Goal: Information Seeking & Learning: Learn about a topic

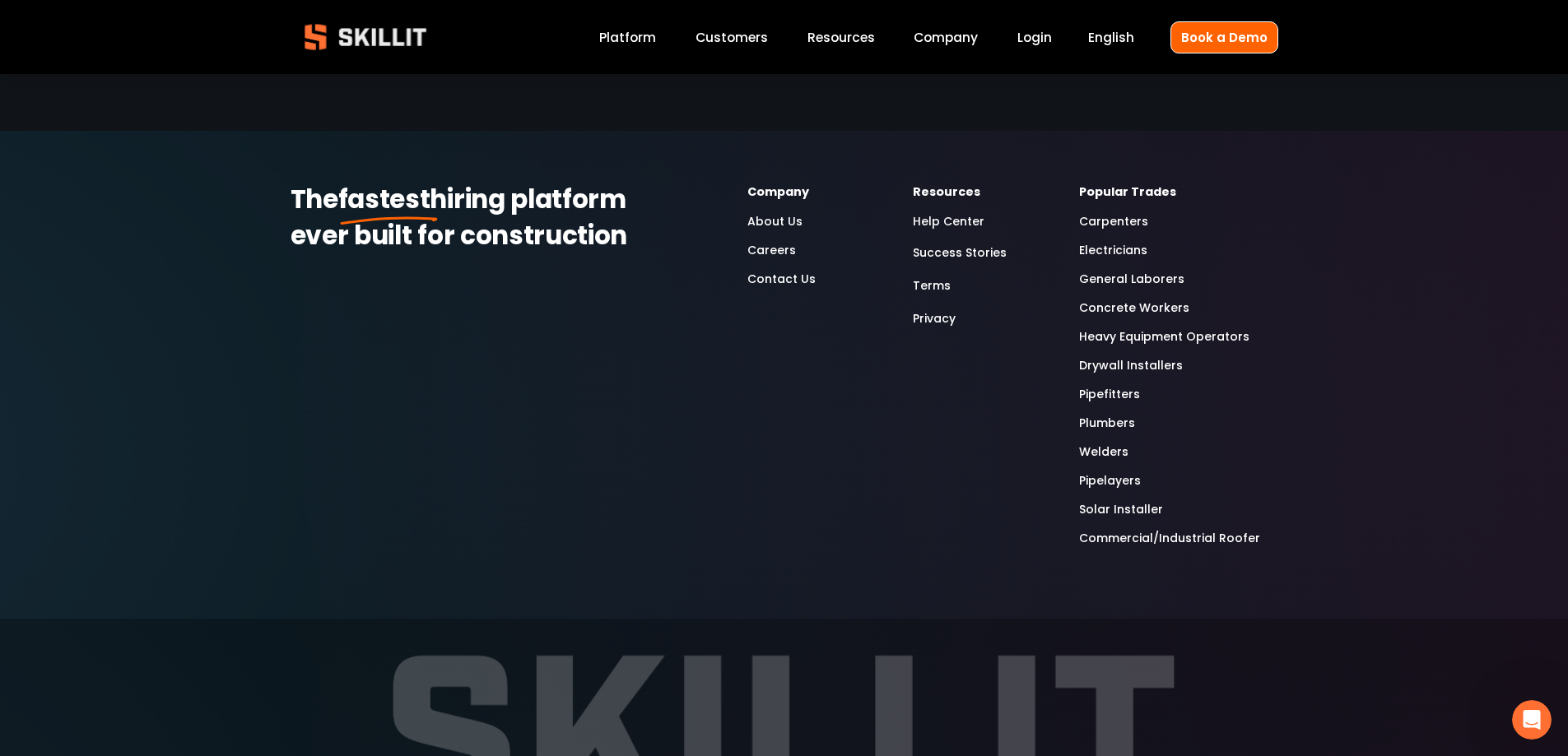
scroll to position [4481, 0]
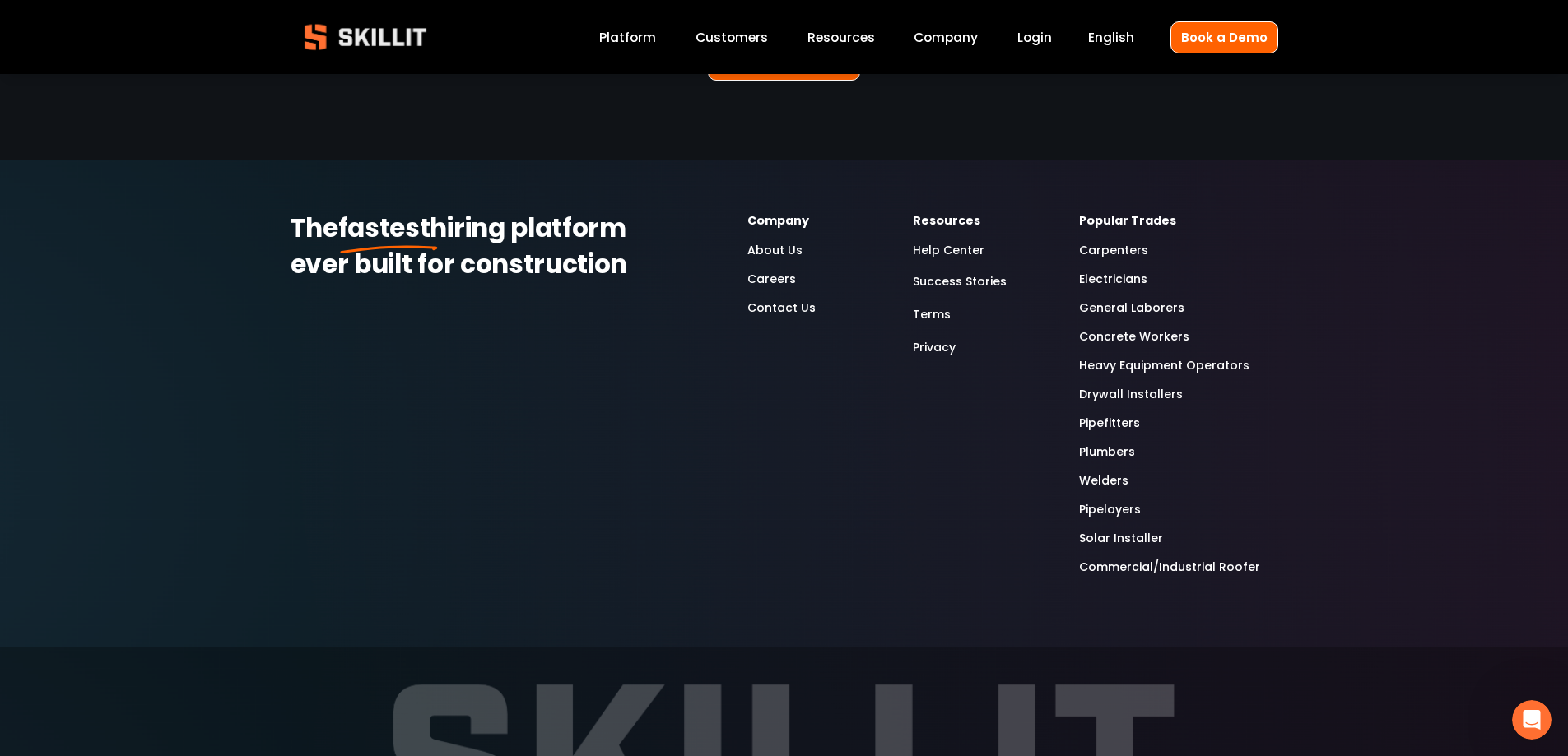
click at [1094, 270] on link "Electricians" at bounding box center [1113, 279] width 68 height 19
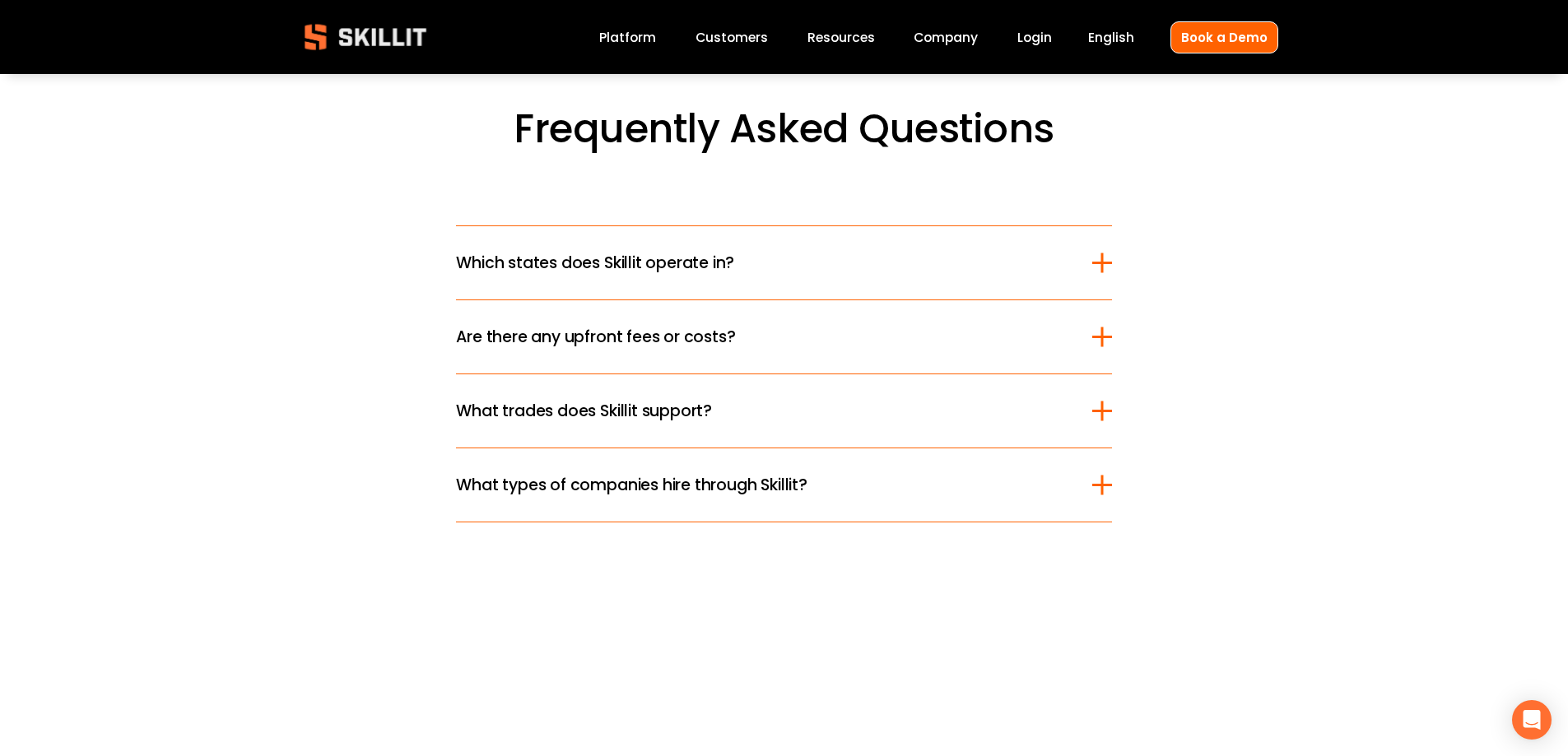
scroll to position [4689, 0]
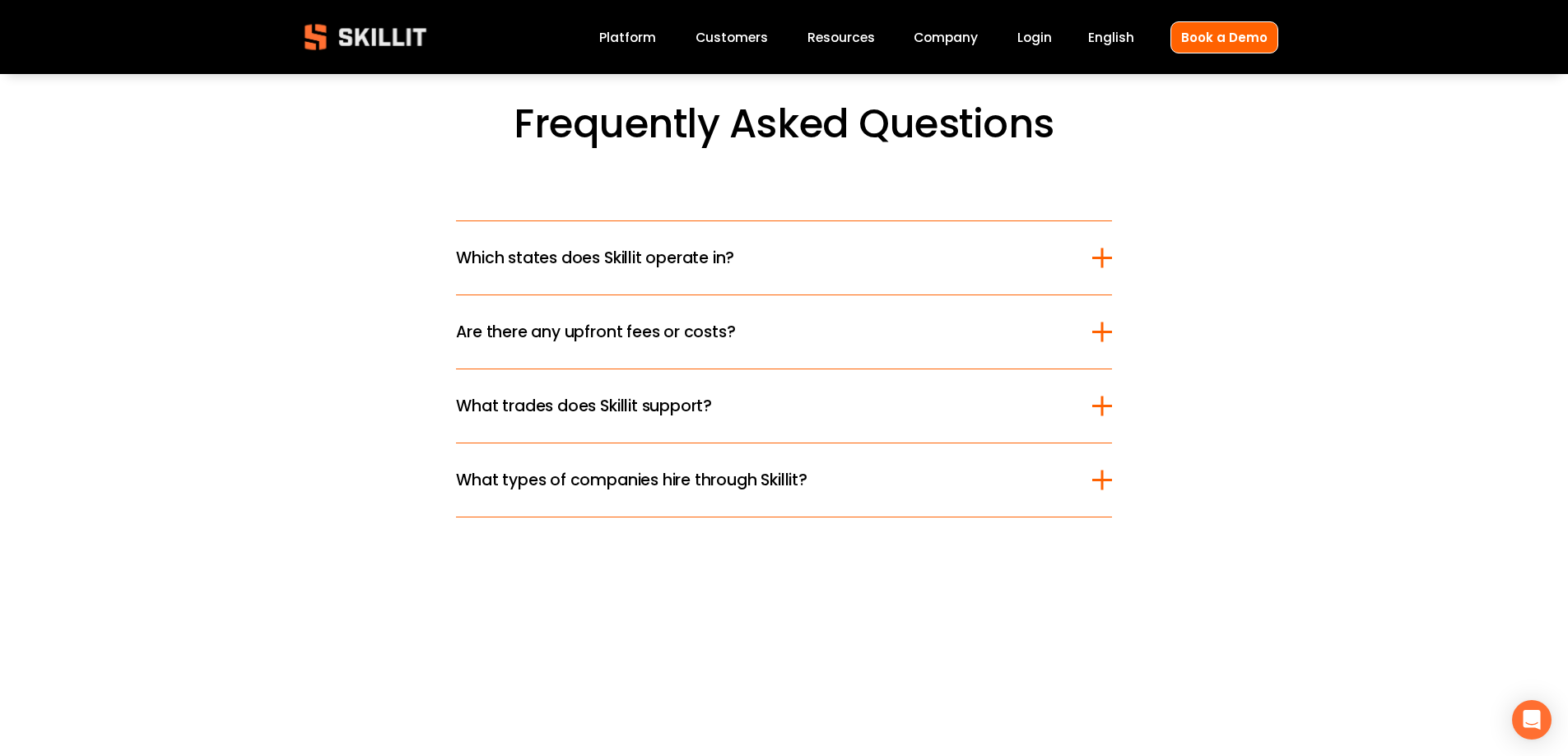
click at [1102, 252] on div at bounding box center [1102, 259] width 2 height 20
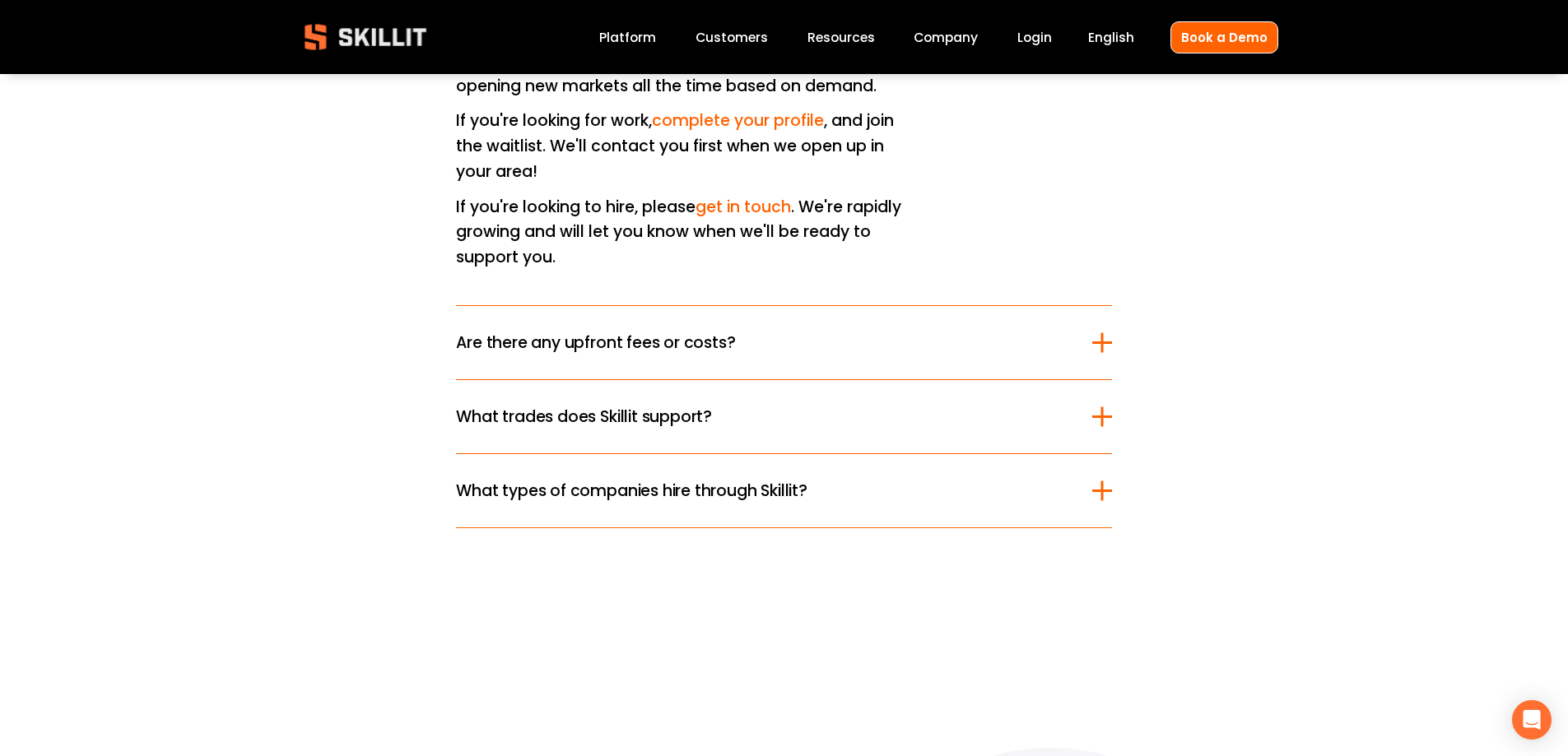
scroll to position [5101, 0]
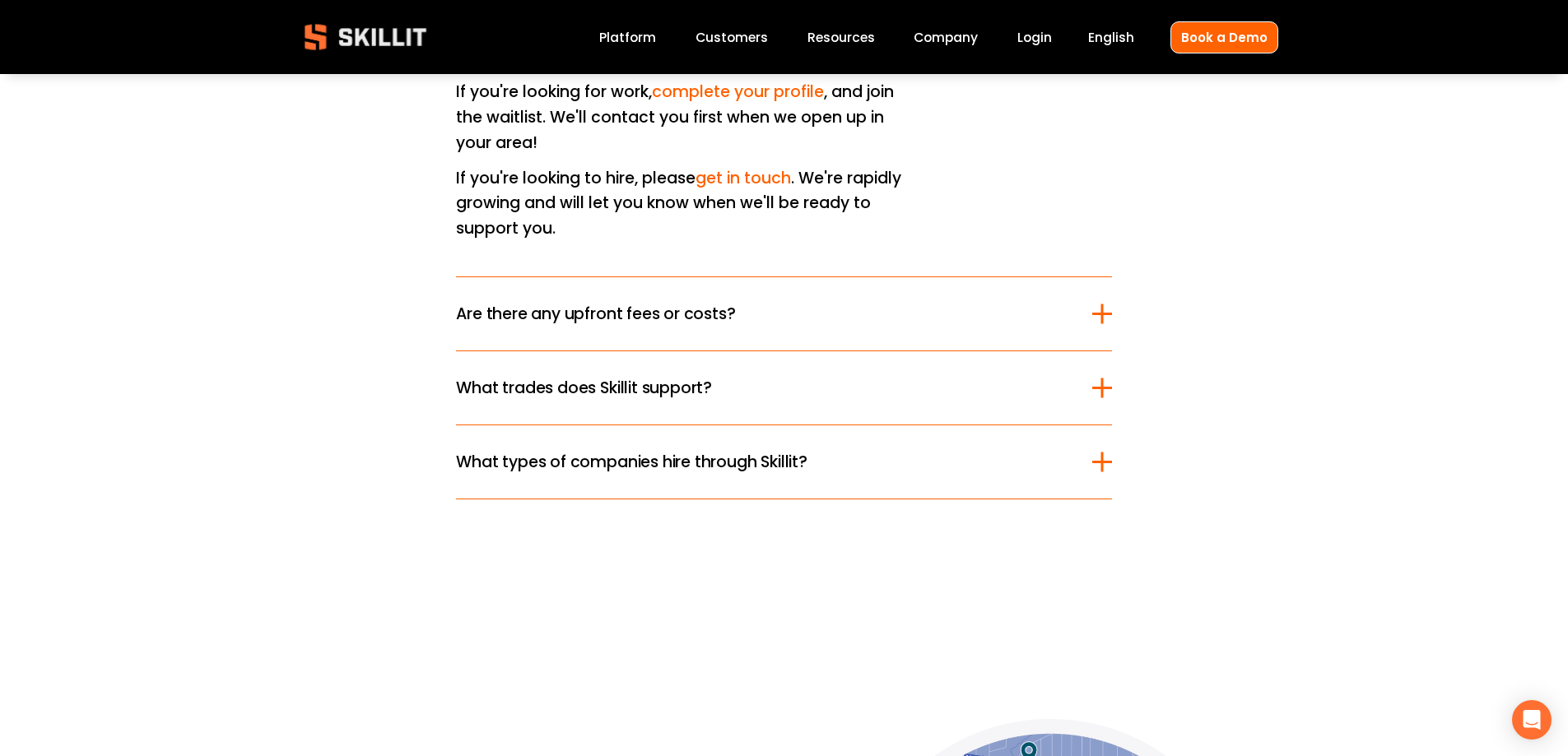
click at [1106, 304] on div at bounding box center [1102, 314] width 20 height 20
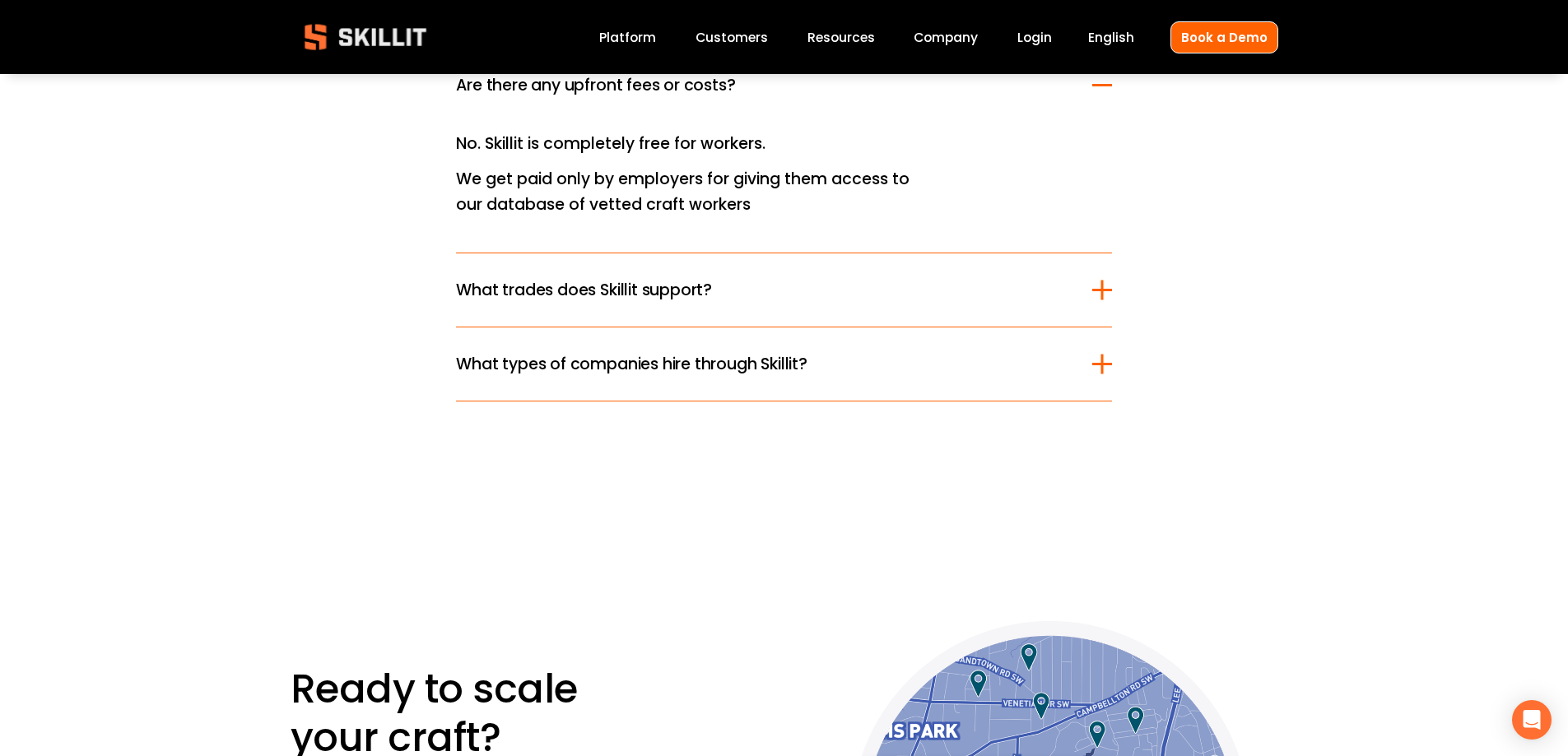
scroll to position [5019, 0]
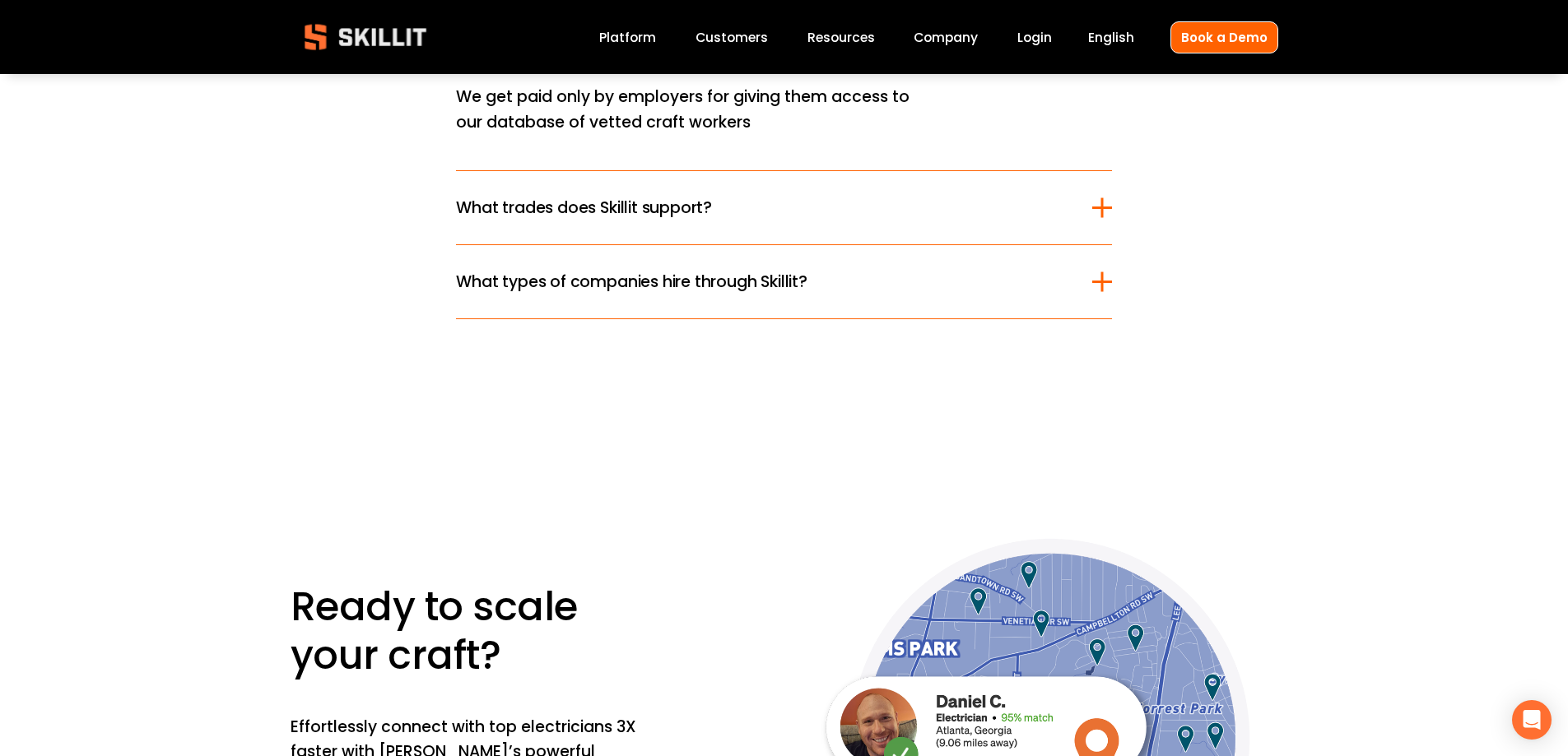
click at [1102, 207] on div at bounding box center [1102, 208] width 2 height 20
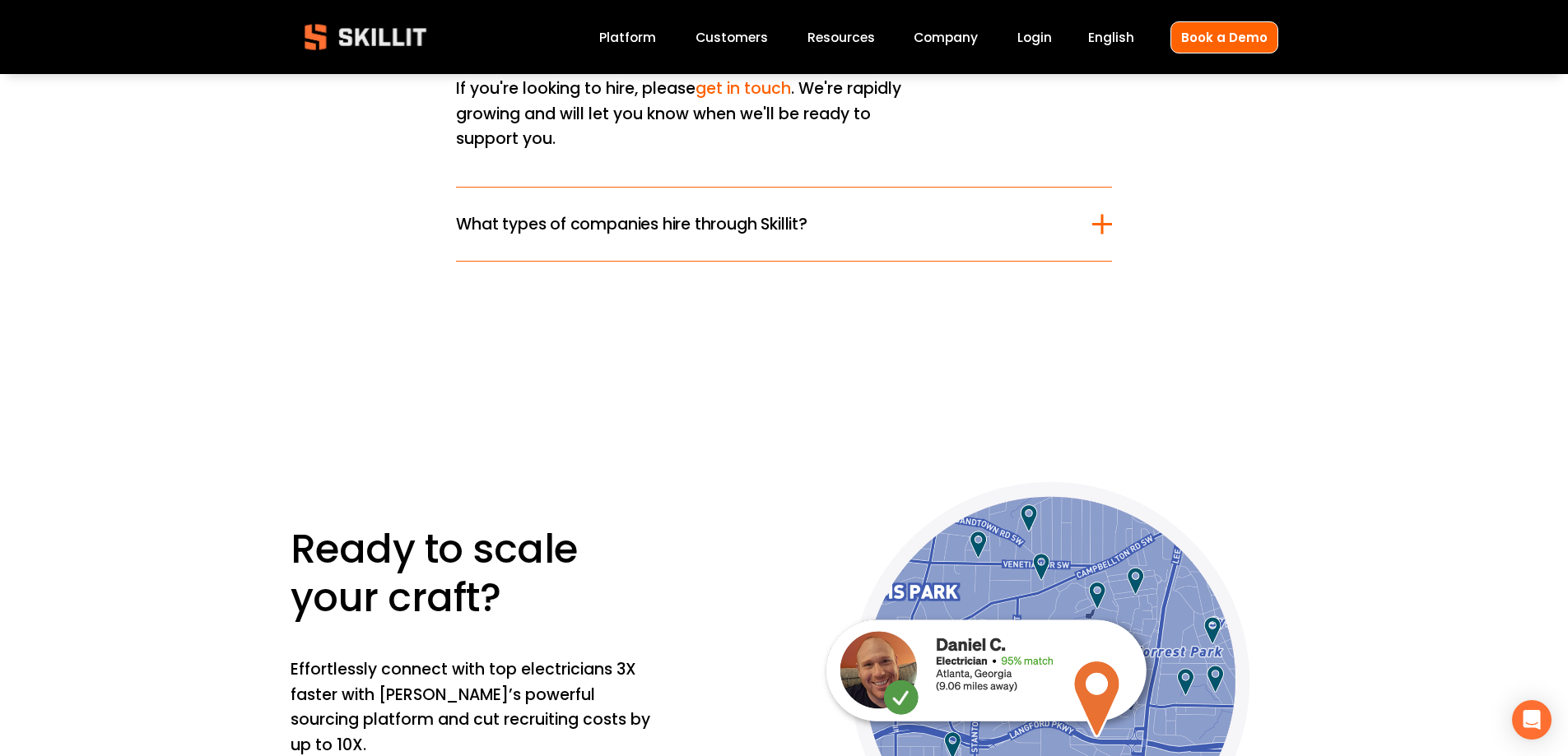
scroll to position [5347, 0]
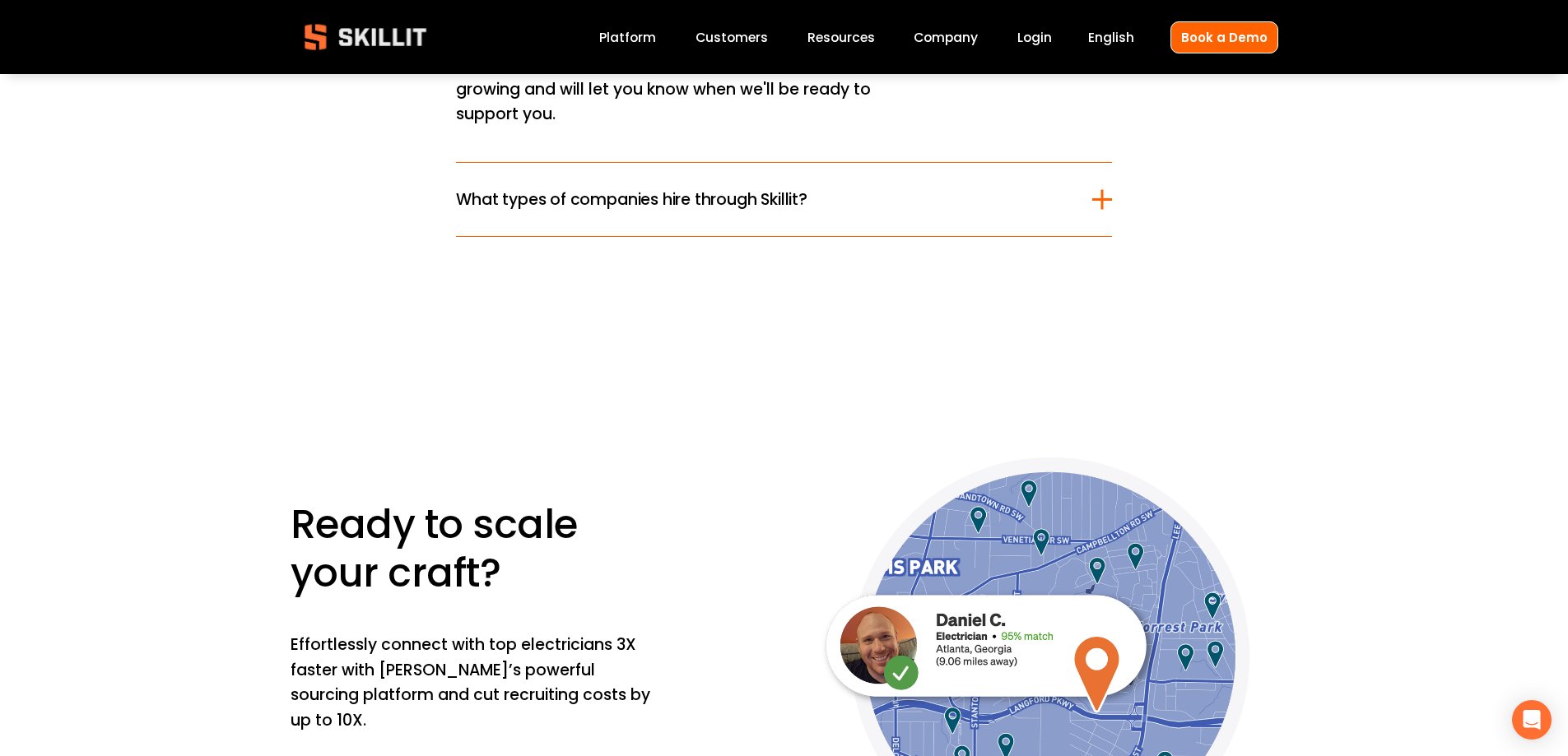
click at [1105, 201] on div at bounding box center [1102, 199] width 20 height 2
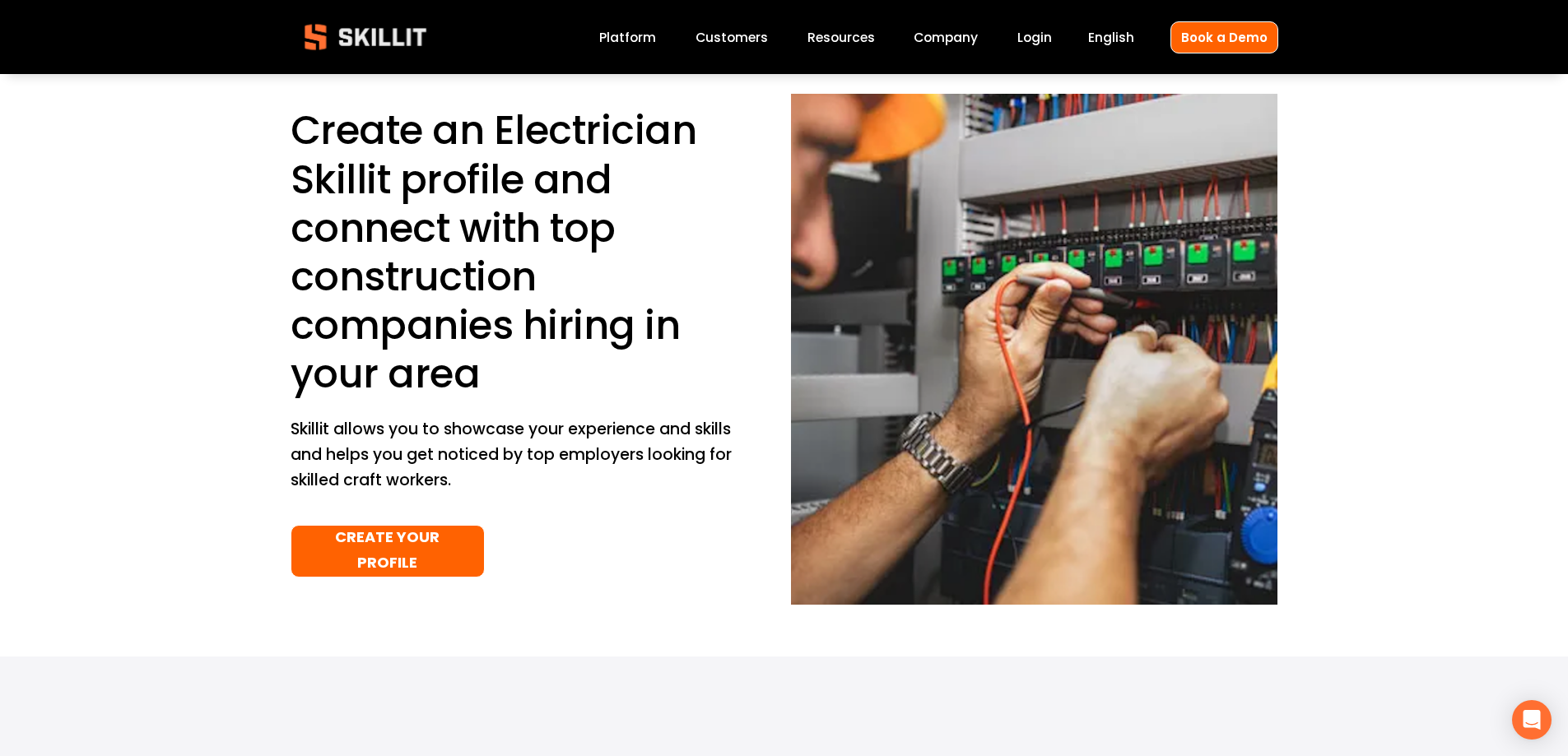
scroll to position [0, 0]
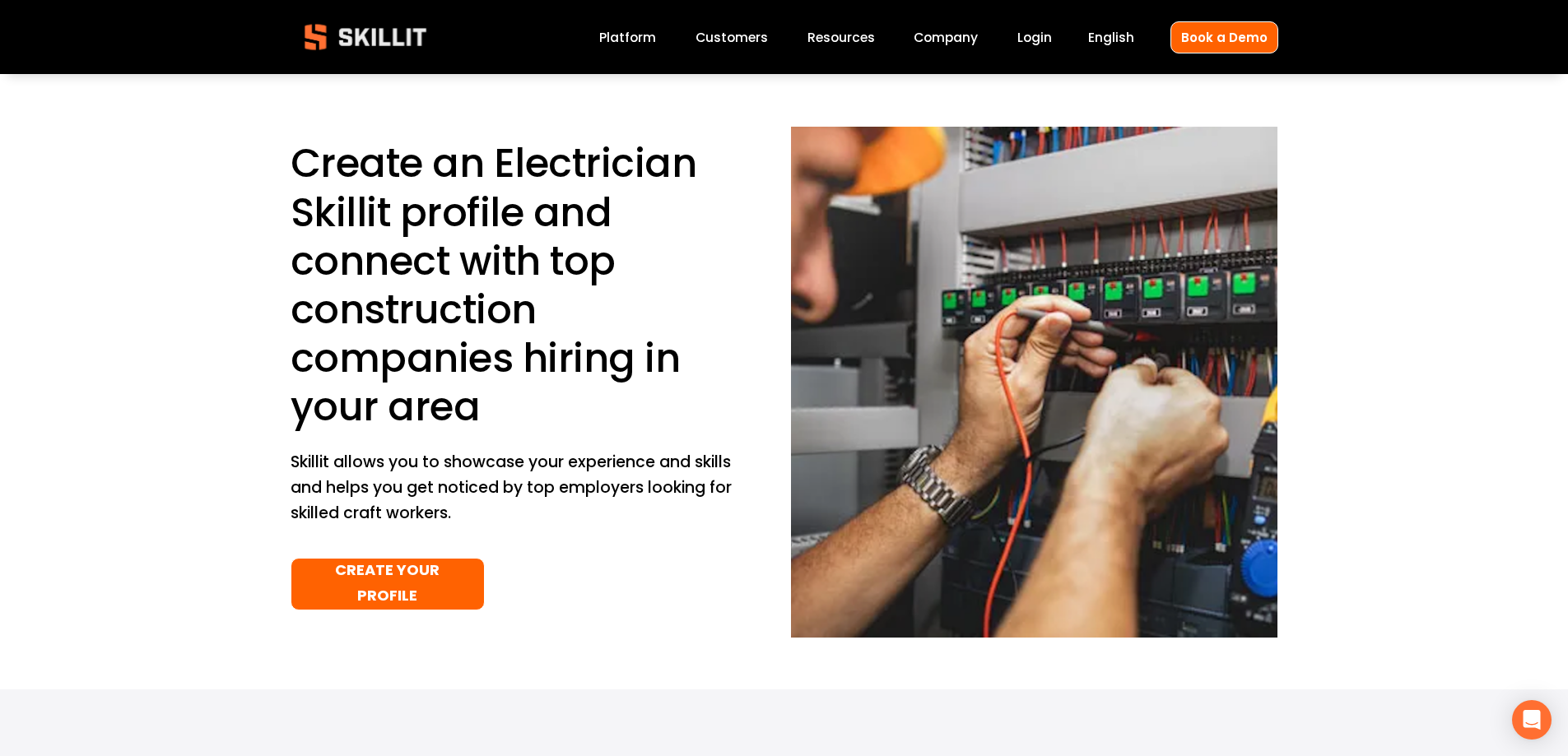
click at [622, 35] on link "Platform" at bounding box center [627, 37] width 57 height 22
